Goal: Transaction & Acquisition: Purchase product/service

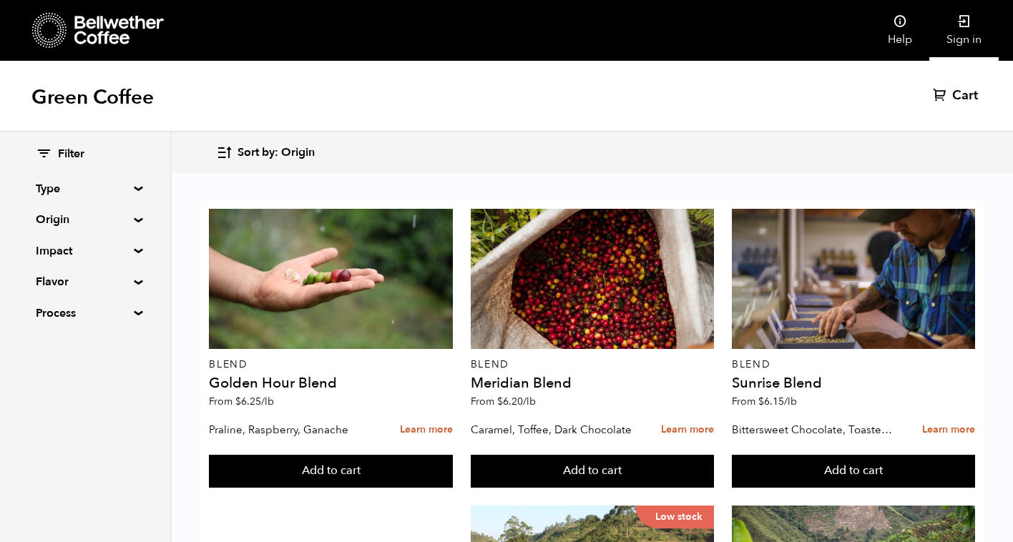
click at [968, 27] on icon at bounding box center [964, 21] width 14 height 14
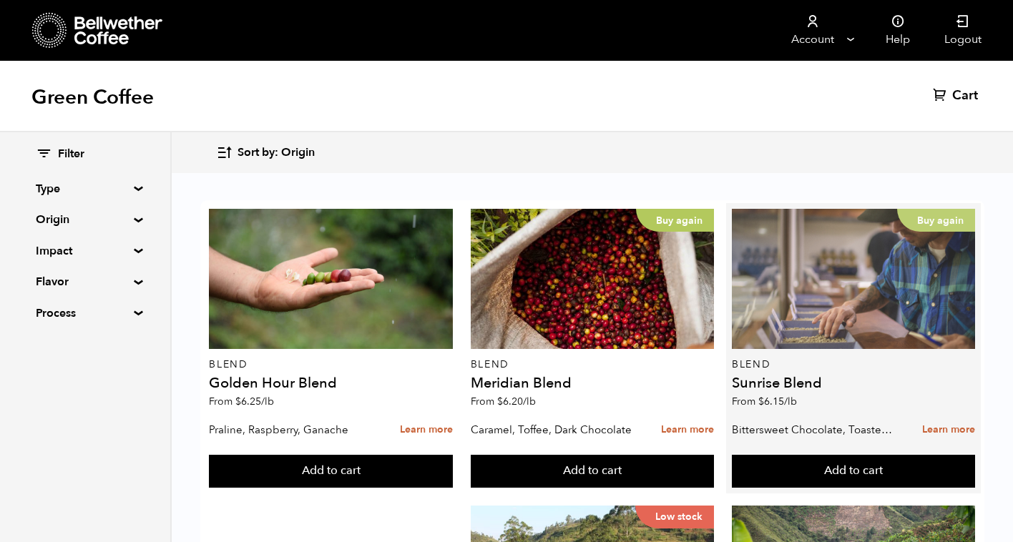
click at [792, 328] on div "Buy again" at bounding box center [854, 279] width 244 height 140
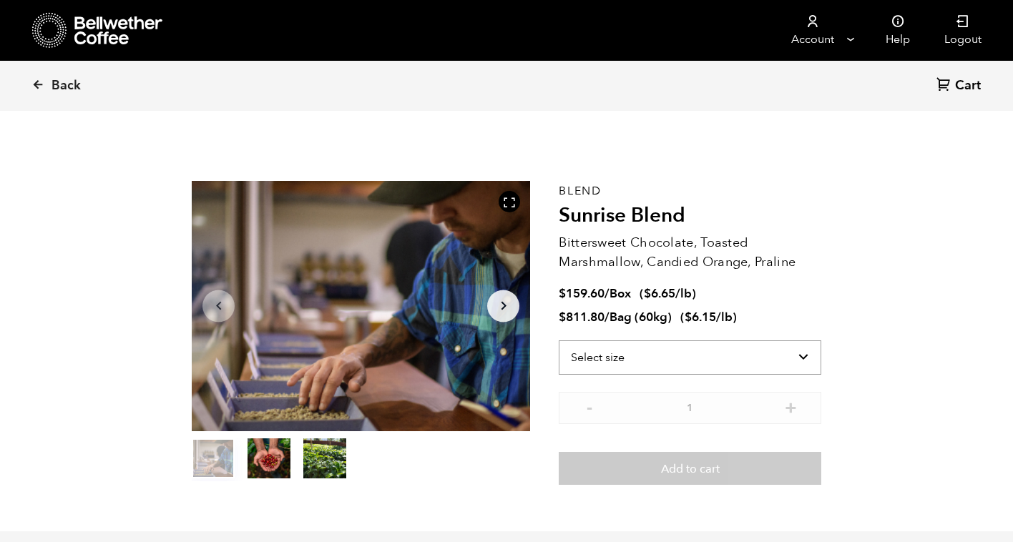
scroll to position [622, 612]
click at [637, 355] on select "Select size Bag (60kg) (132 lbs) Box (24 lbs)" at bounding box center [690, 357] width 262 height 34
select select "bag-3"
click at [559, 340] on select "Select size Bag (60kg) (132 lbs) Box (24 lbs)" at bounding box center [690, 357] width 262 height 34
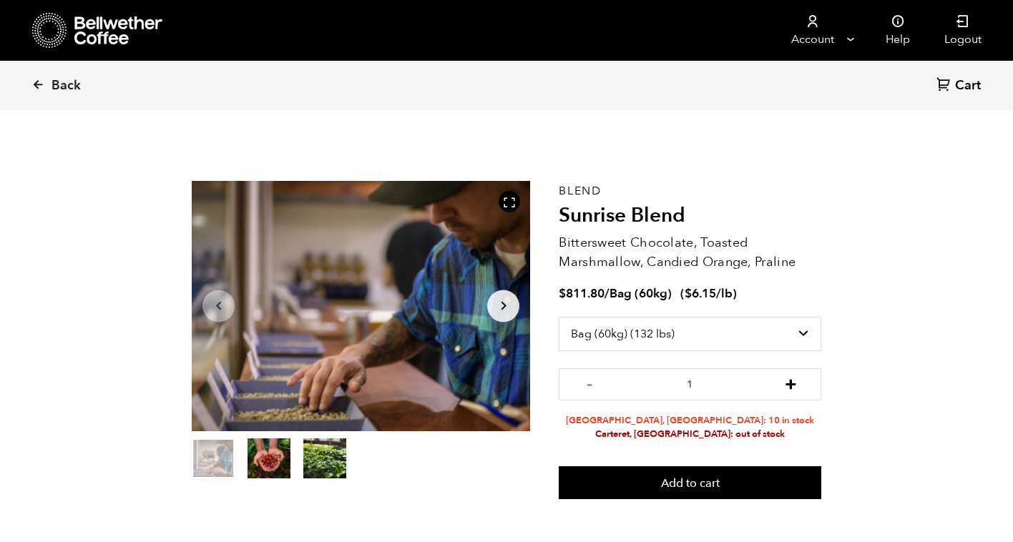
click at [790, 386] on button "+" at bounding box center [791, 382] width 18 height 14
click at [792, 388] on button "+" at bounding box center [791, 382] width 18 height 14
type input "3"
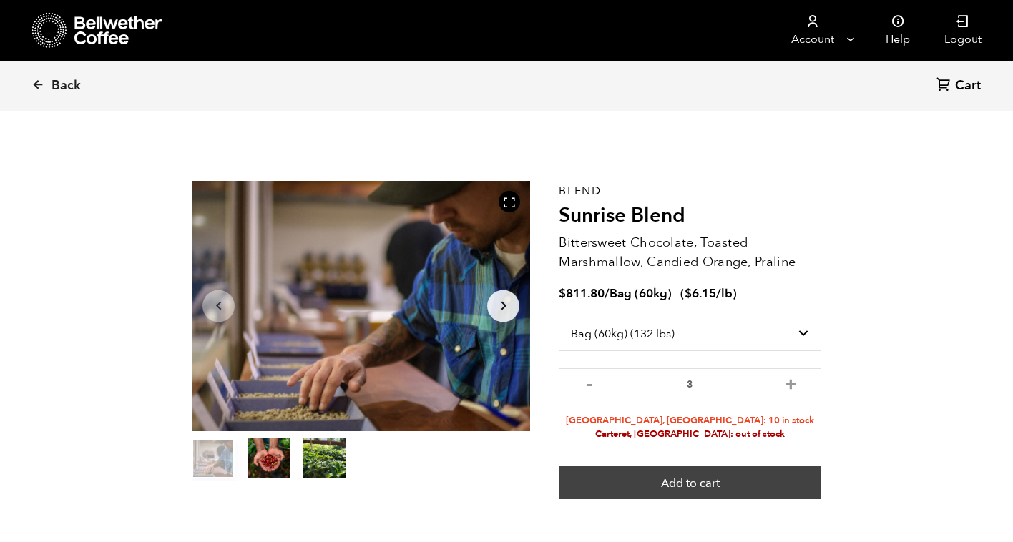
click at [662, 486] on button "Add to cart" at bounding box center [690, 482] width 262 height 33
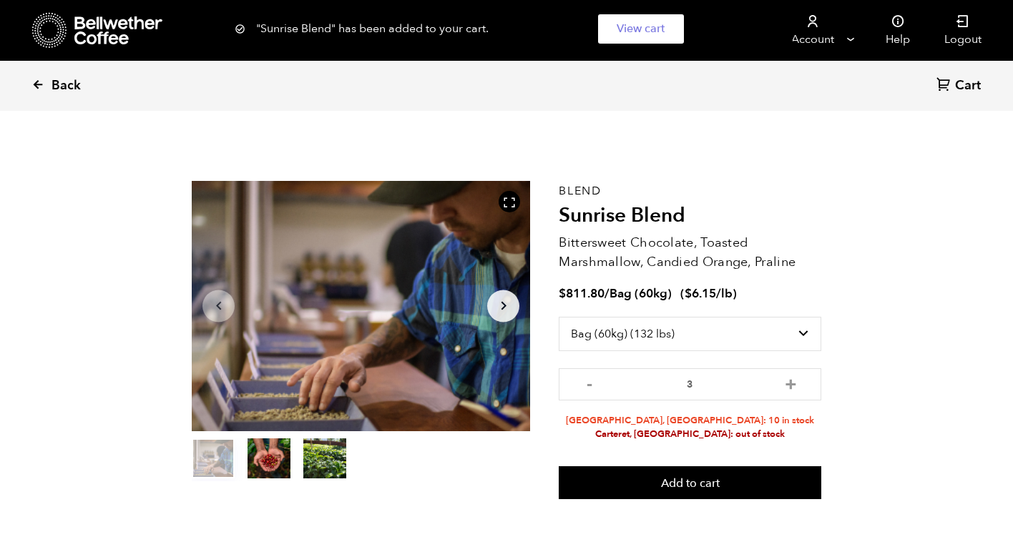
click at [67, 87] on span "Back" at bounding box center [65, 85] width 29 height 17
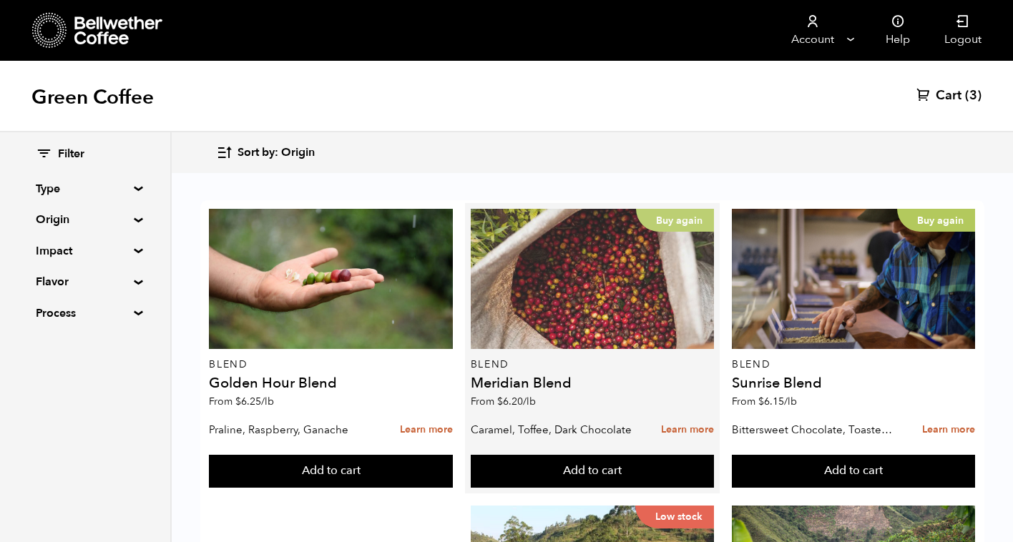
click at [581, 313] on div "Buy again" at bounding box center [593, 279] width 244 height 140
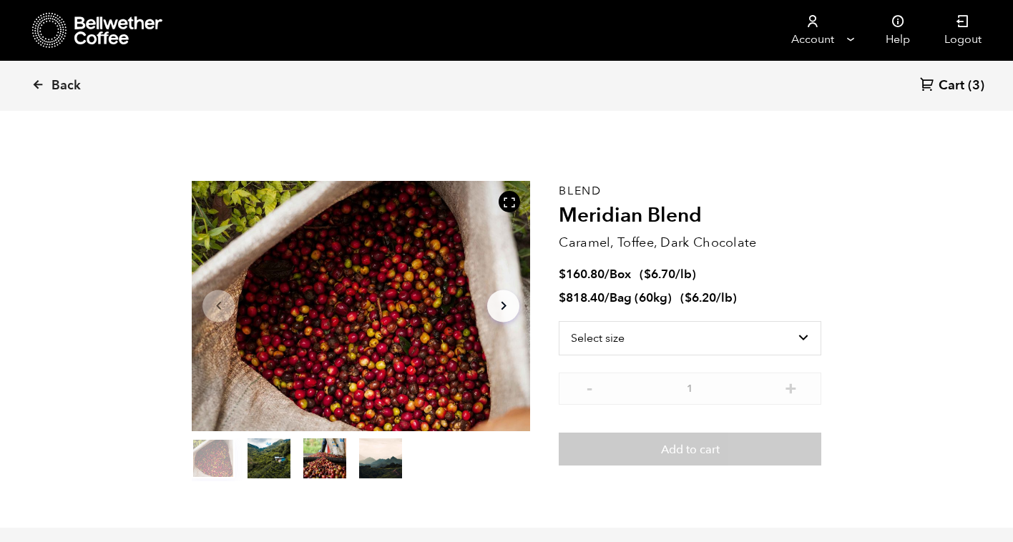
scroll to position [622, 612]
click at [791, 336] on select "Select size Bag (60kg) (132 lbs) Box (24 lbs)" at bounding box center [690, 338] width 262 height 34
select select "box"
click at [559, 321] on select "Select size Bag (60kg) (132 lbs) Box (24 lbs)" at bounding box center [690, 338] width 262 height 34
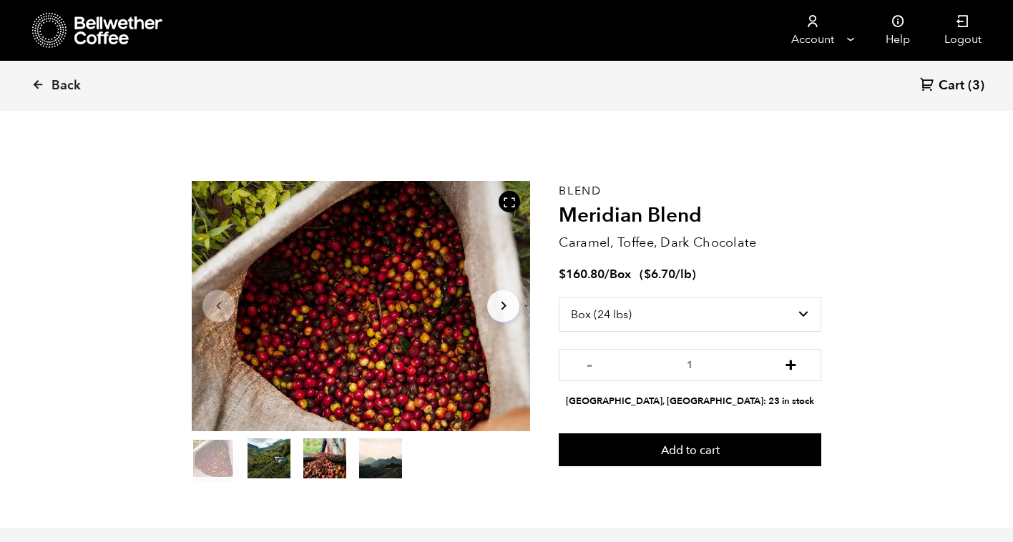
click at [799, 369] on button "+" at bounding box center [791, 363] width 18 height 14
type input "2"
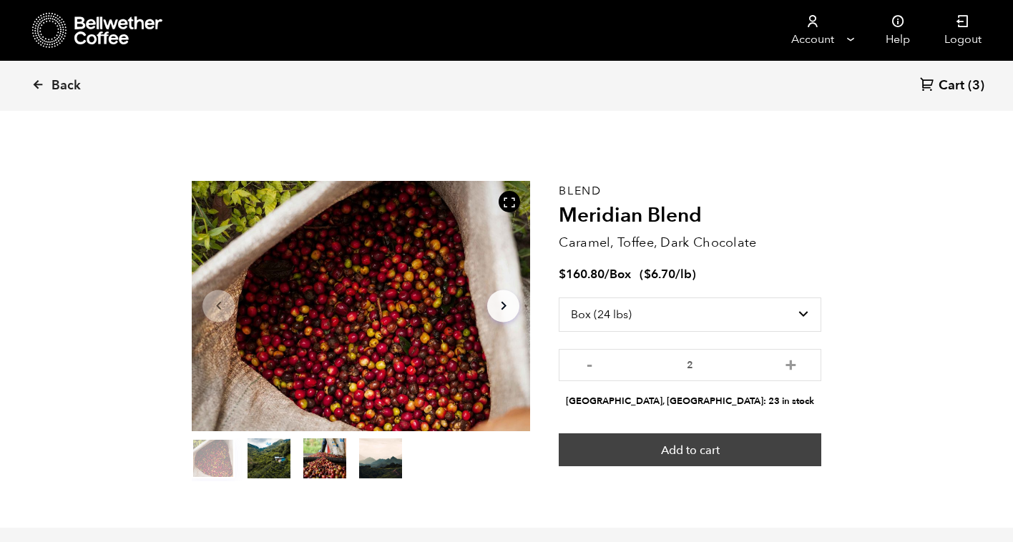
click at [744, 448] on button "Add to cart" at bounding box center [690, 449] width 262 height 33
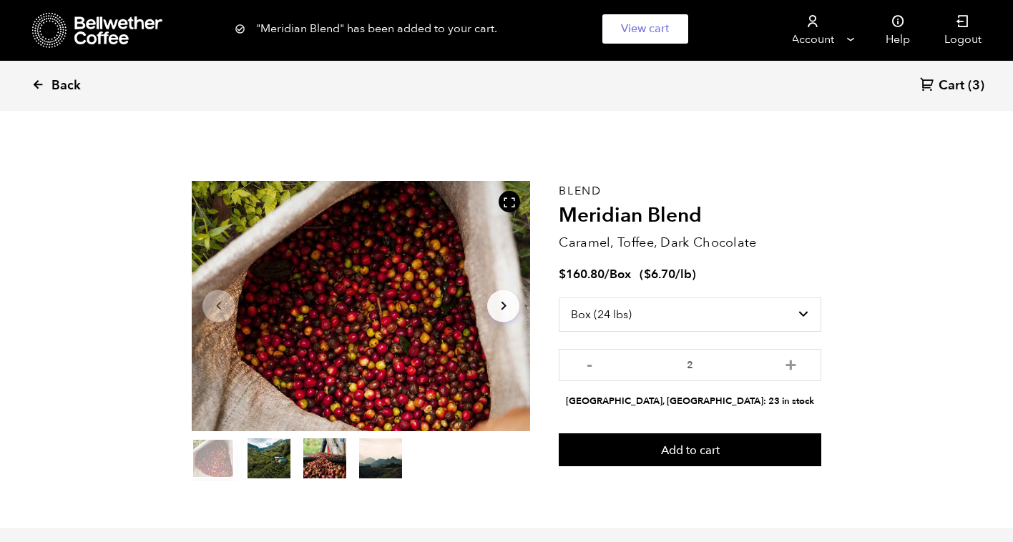
click at [72, 79] on span "Back" at bounding box center [65, 85] width 29 height 17
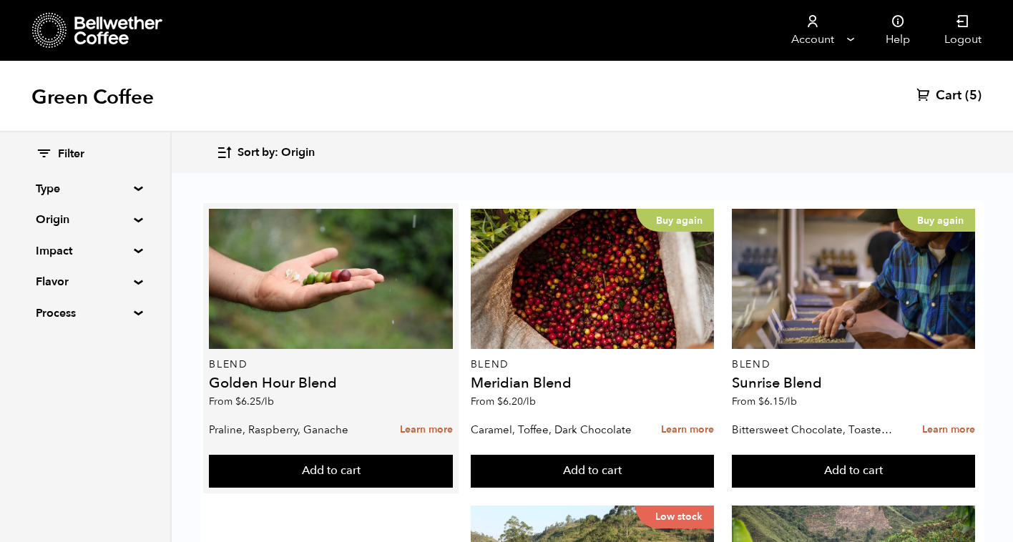
scroll to position [699, 0]
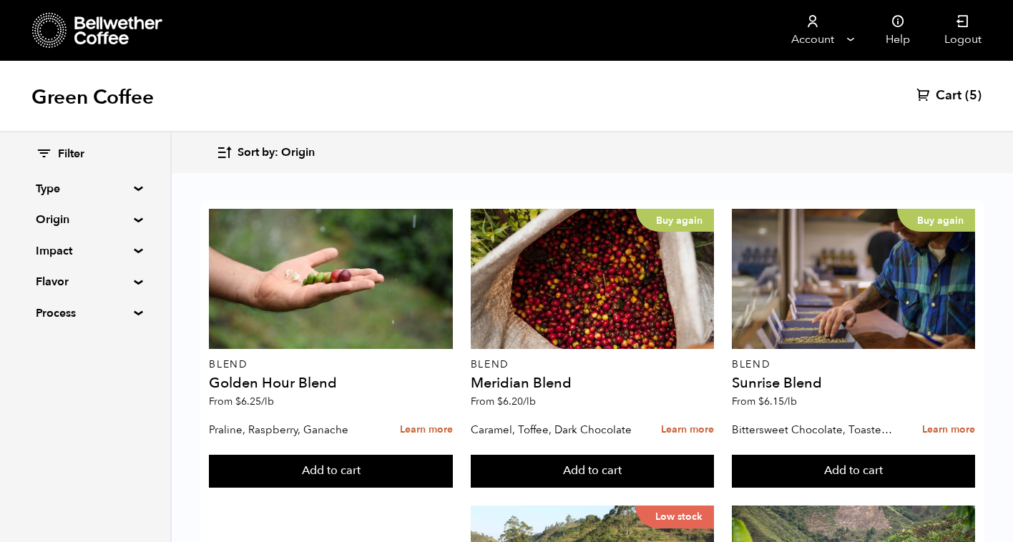
click at [943, 102] on span "Cart" at bounding box center [948, 95] width 26 height 17
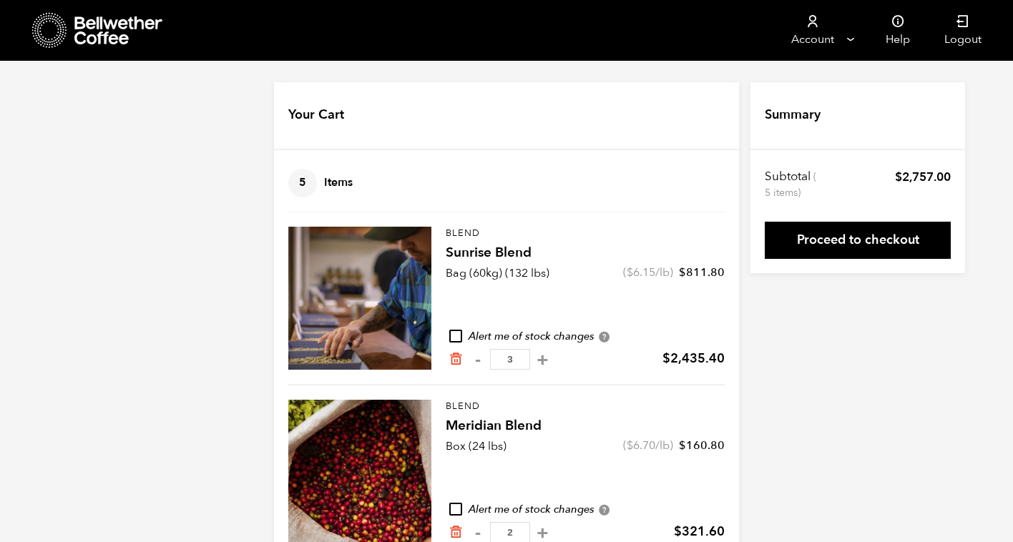
scroll to position [37, 0]
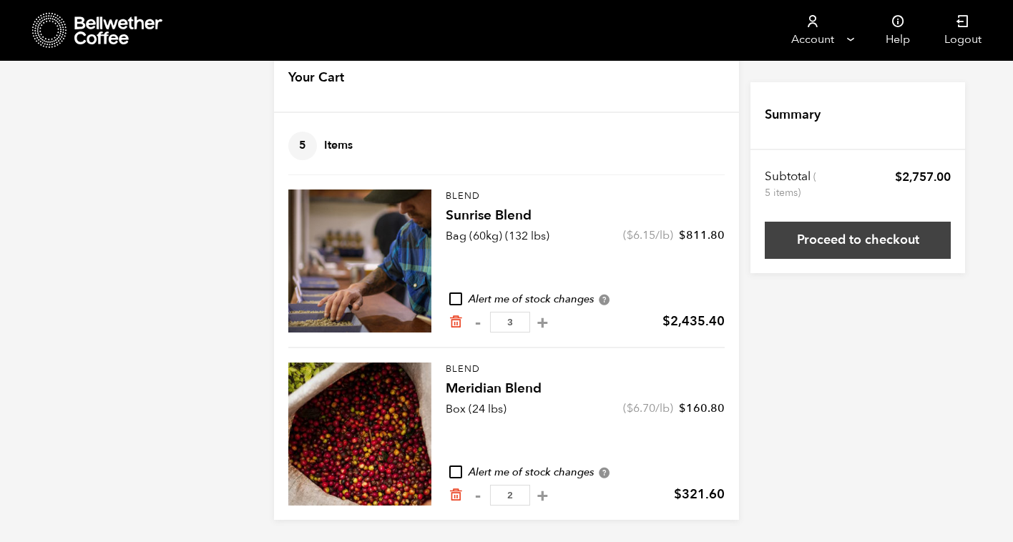
click at [887, 243] on link "Proceed to checkout" at bounding box center [858, 240] width 186 height 37
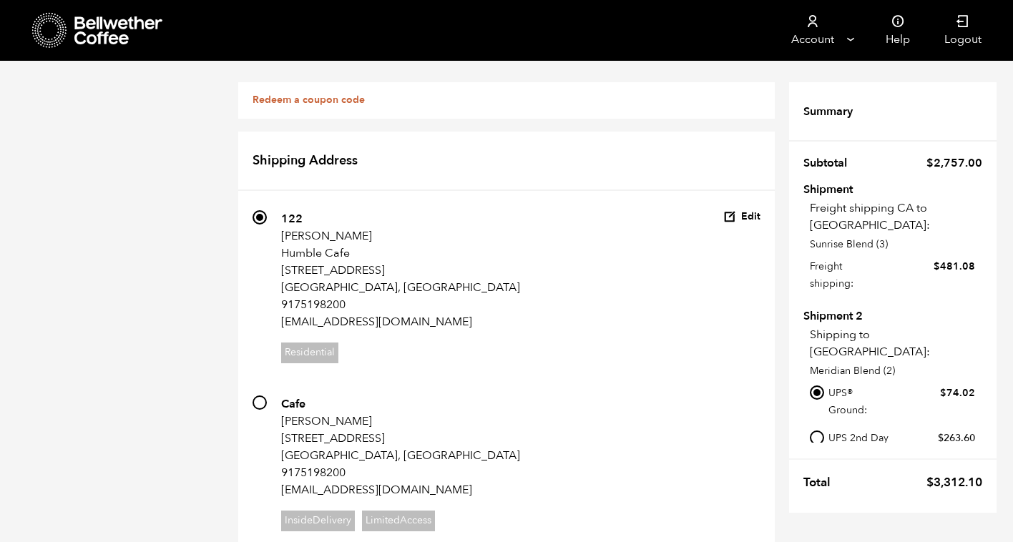
scroll to position [1099, 0]
